Goal: Task Accomplishment & Management: Manage account settings

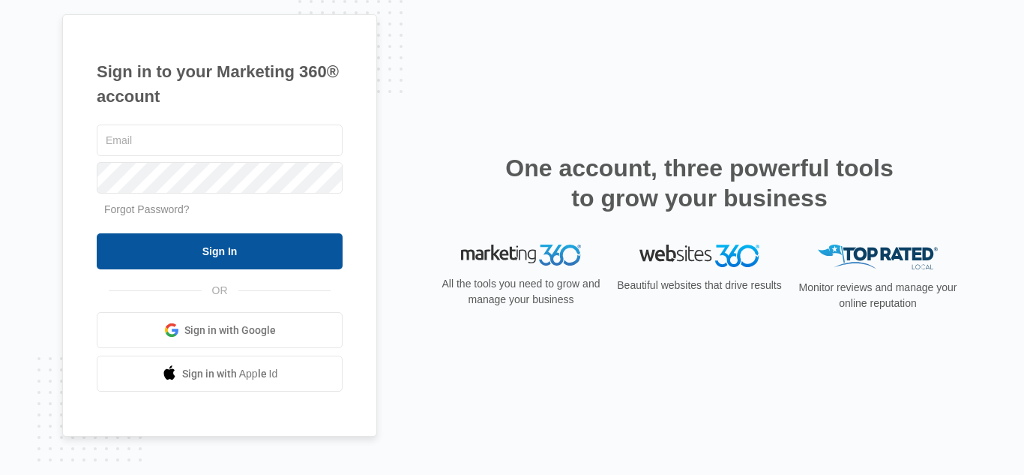
type input "[EMAIL_ADDRESS][DOMAIN_NAME]"
click at [256, 238] on input "Sign In" at bounding box center [220, 251] width 246 height 36
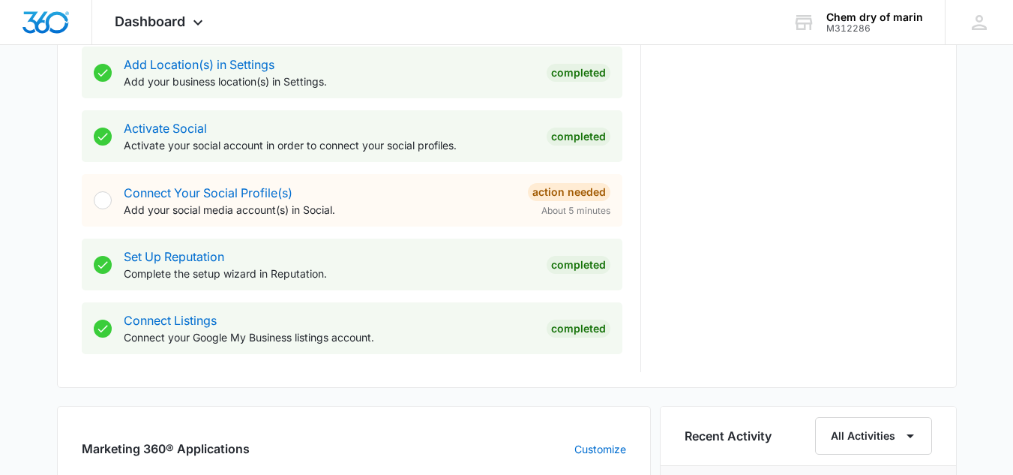
scroll to position [805, 0]
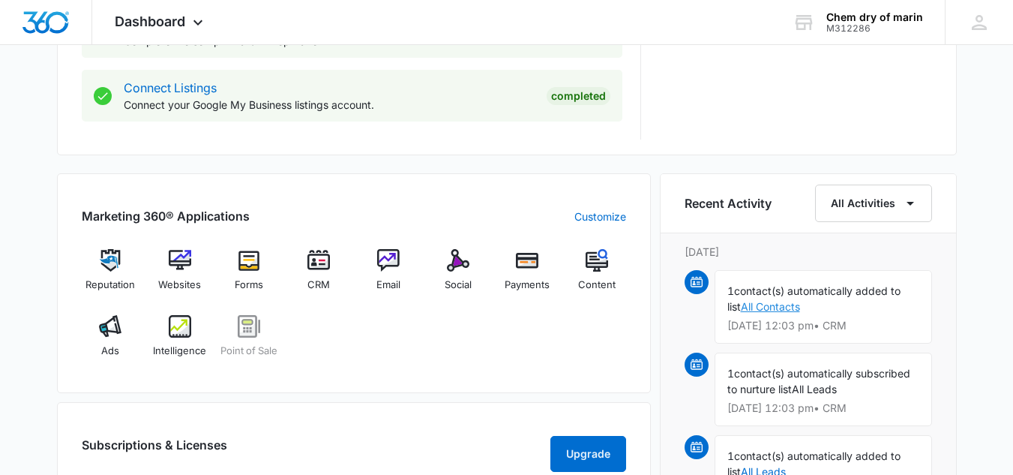
click at [776, 308] on link "All Contacts" at bounding box center [770, 306] width 59 height 13
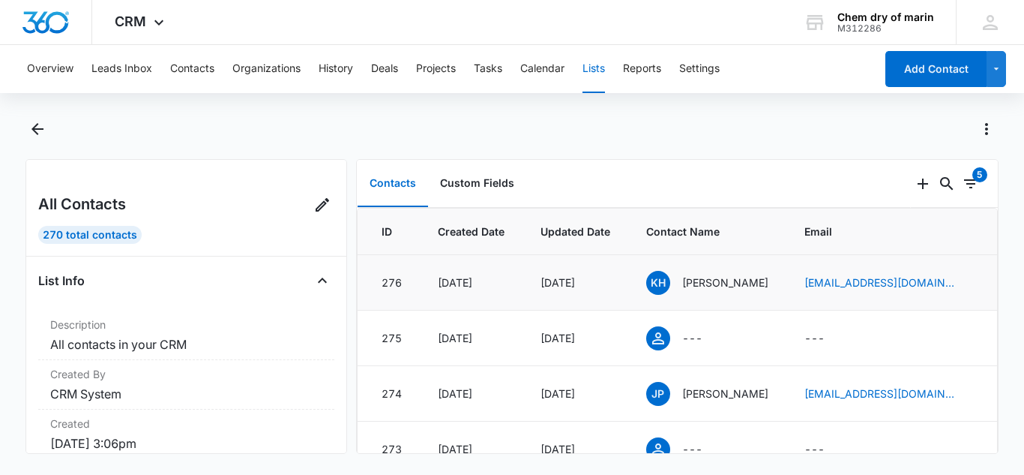
click at [667, 285] on span "KH" at bounding box center [658, 283] width 24 height 24
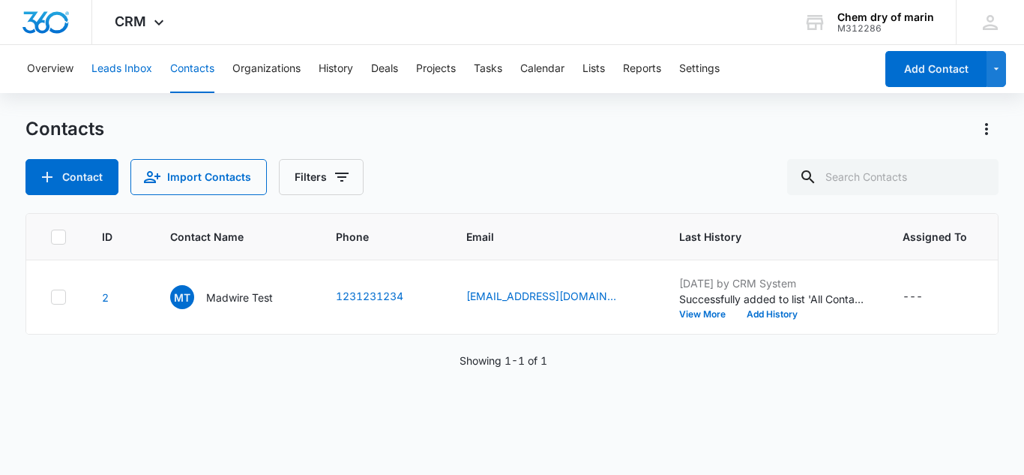
click at [125, 60] on button "Leads Inbox" at bounding box center [121, 69] width 61 height 48
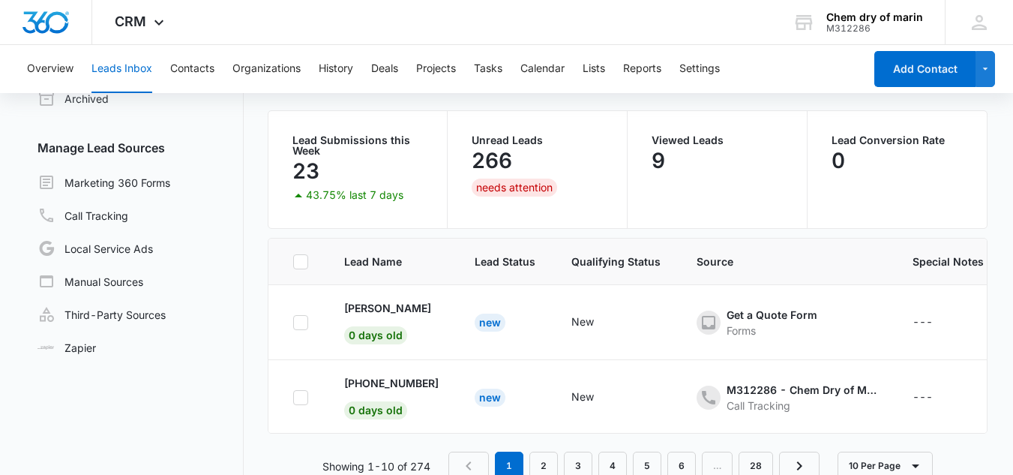
scroll to position [109, 0]
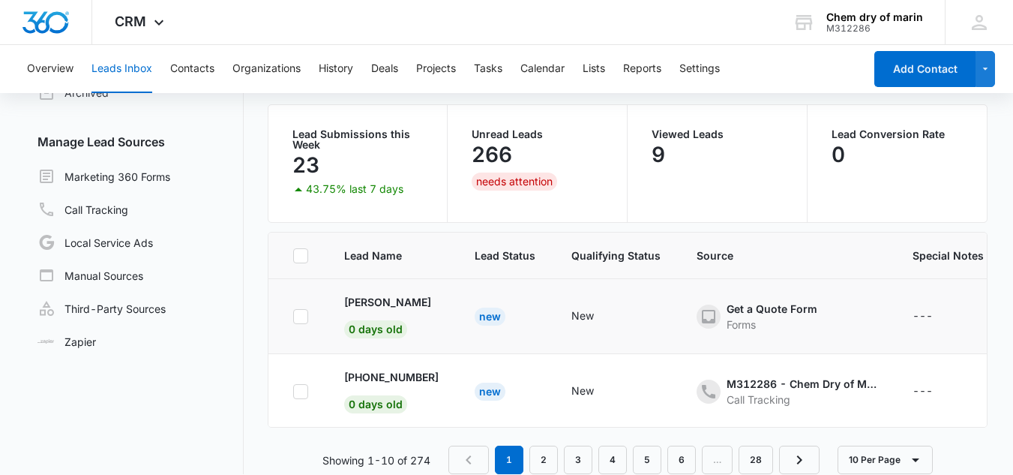
click at [487, 321] on div "New" at bounding box center [490, 316] width 31 height 18
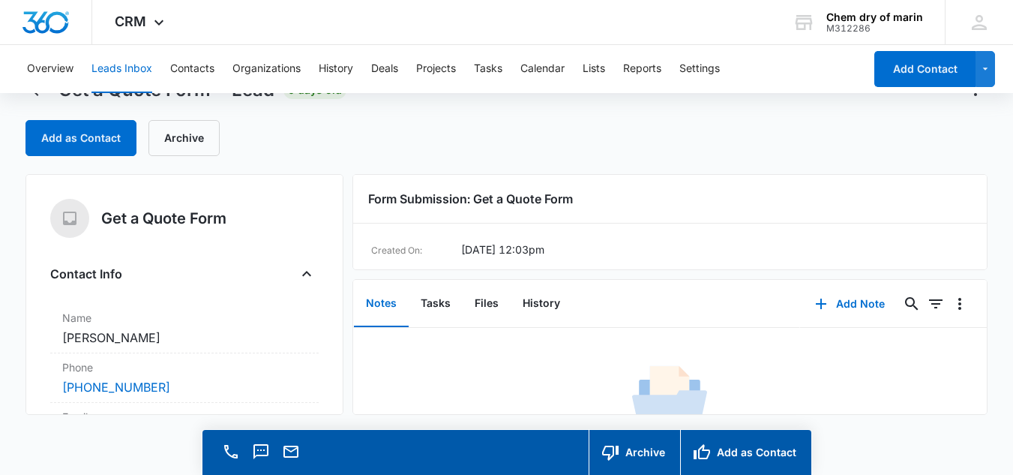
scroll to position [43, 0]
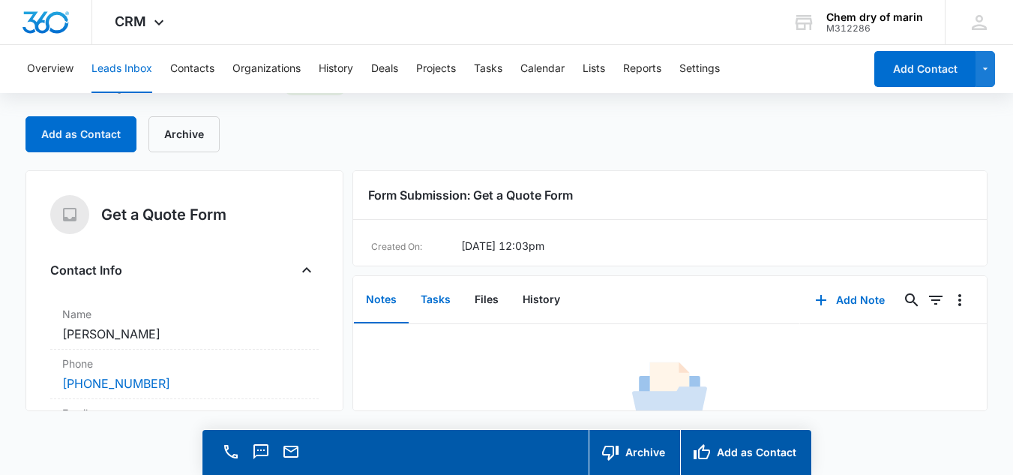
click at [445, 299] on button "Tasks" at bounding box center [436, 300] width 54 height 46
